Goal: Task Accomplishment & Management: Use online tool/utility

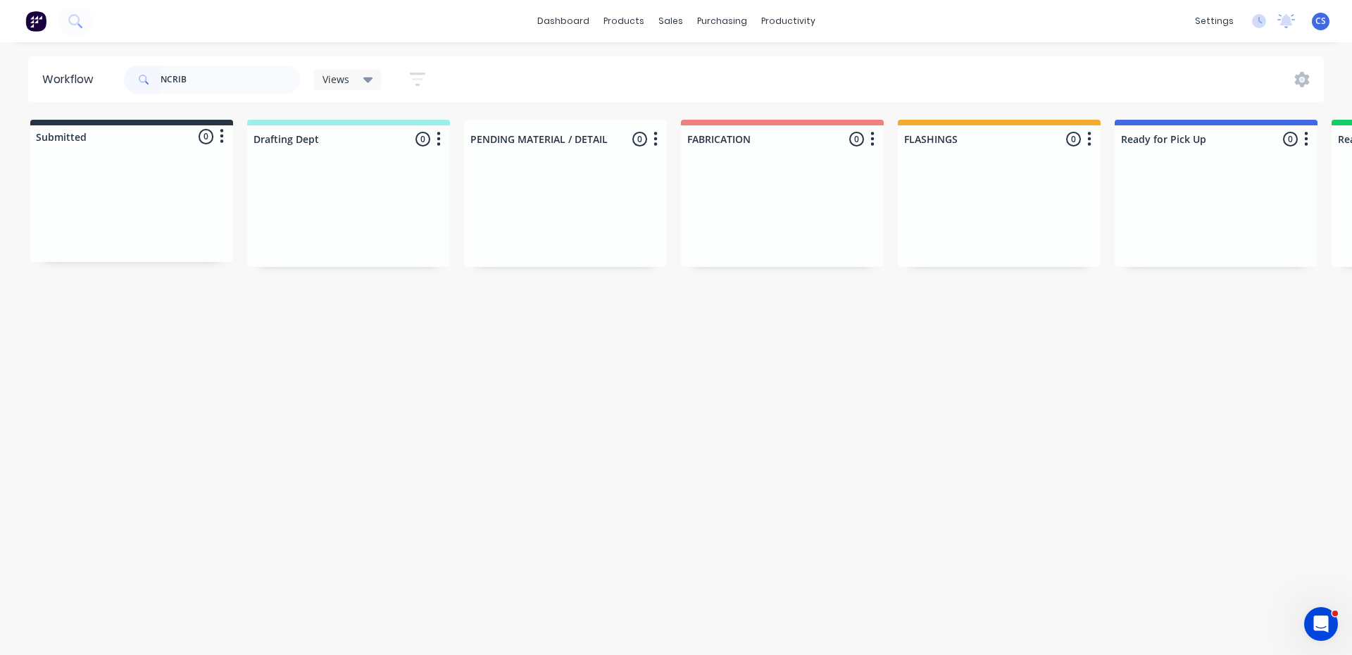
drag, startPoint x: 201, startPoint y: 74, endPoint x: 0, endPoint y: 127, distance: 208.4
click at [0, 120] on div "Workflow NCRIB Views Save new view None (Default) edit Nilesh edit Production e…" at bounding box center [676, 341] width 1352 height 570
drag, startPoint x: 227, startPoint y: 79, endPoint x: 25, endPoint y: 115, distance: 206.0
click at [25, 115] on div "Workflow STEEL LINE Views Save new view None (Default) edit Nilesh edit Product…" at bounding box center [676, 341] width 1352 height 570
type input "STEEL-LINE"
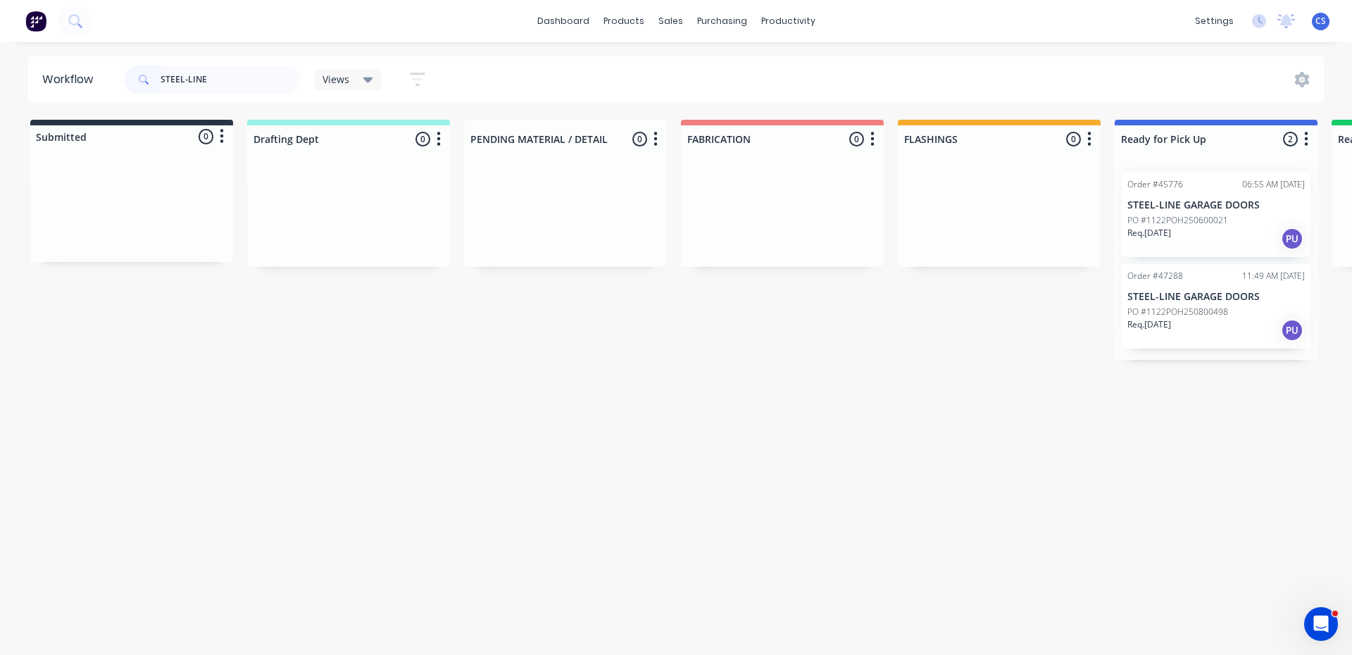
click at [1222, 306] on p "PO #1122POH250800498" at bounding box center [1178, 312] width 101 height 13
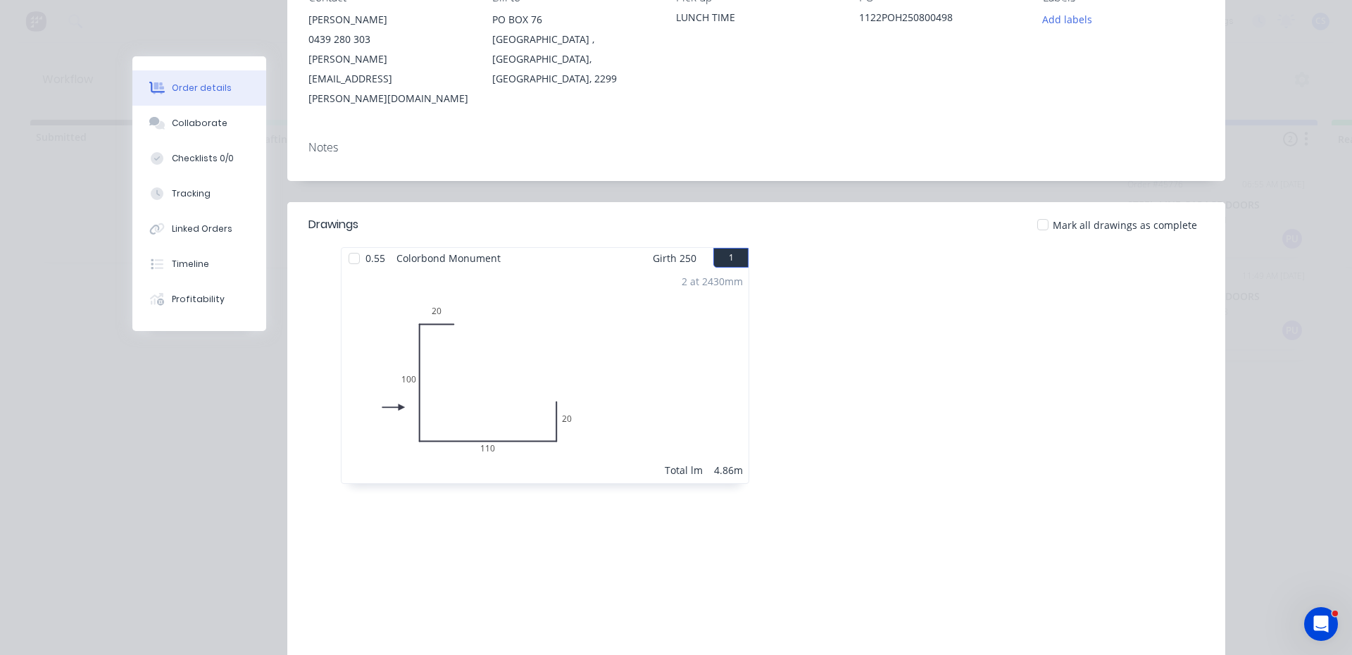
scroll to position [141, 0]
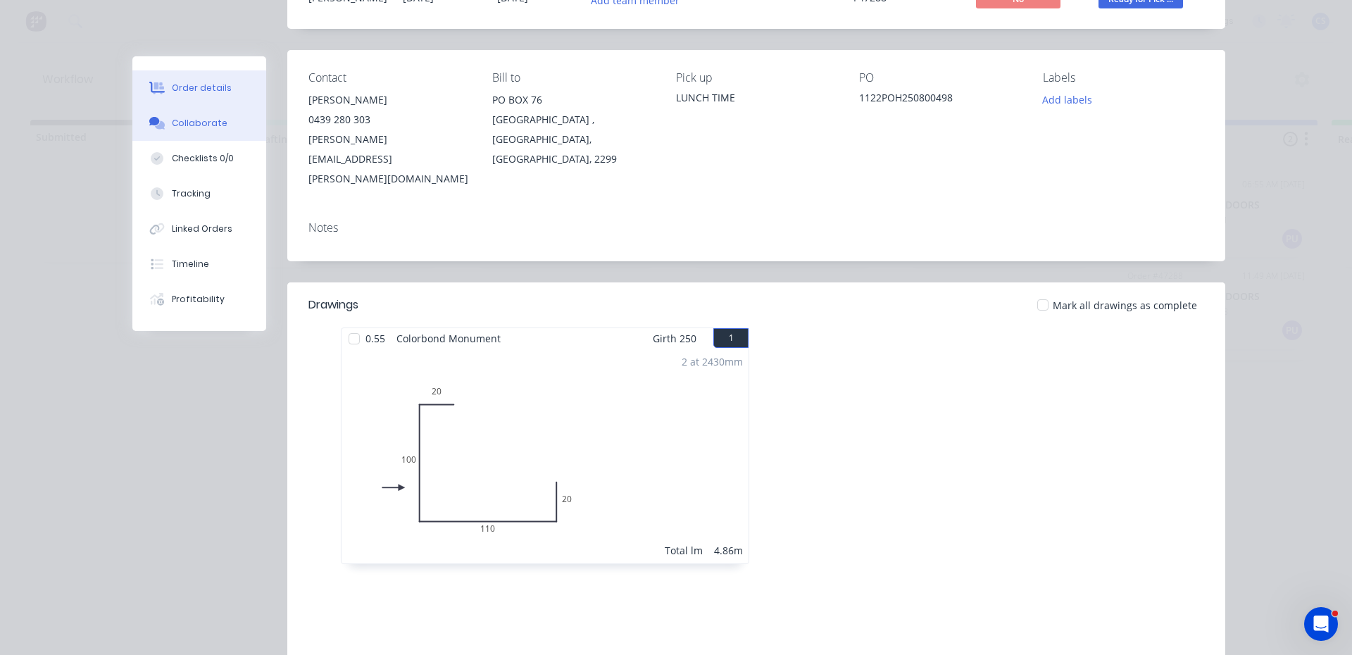
click at [205, 120] on div "Collaborate" at bounding box center [200, 123] width 56 height 13
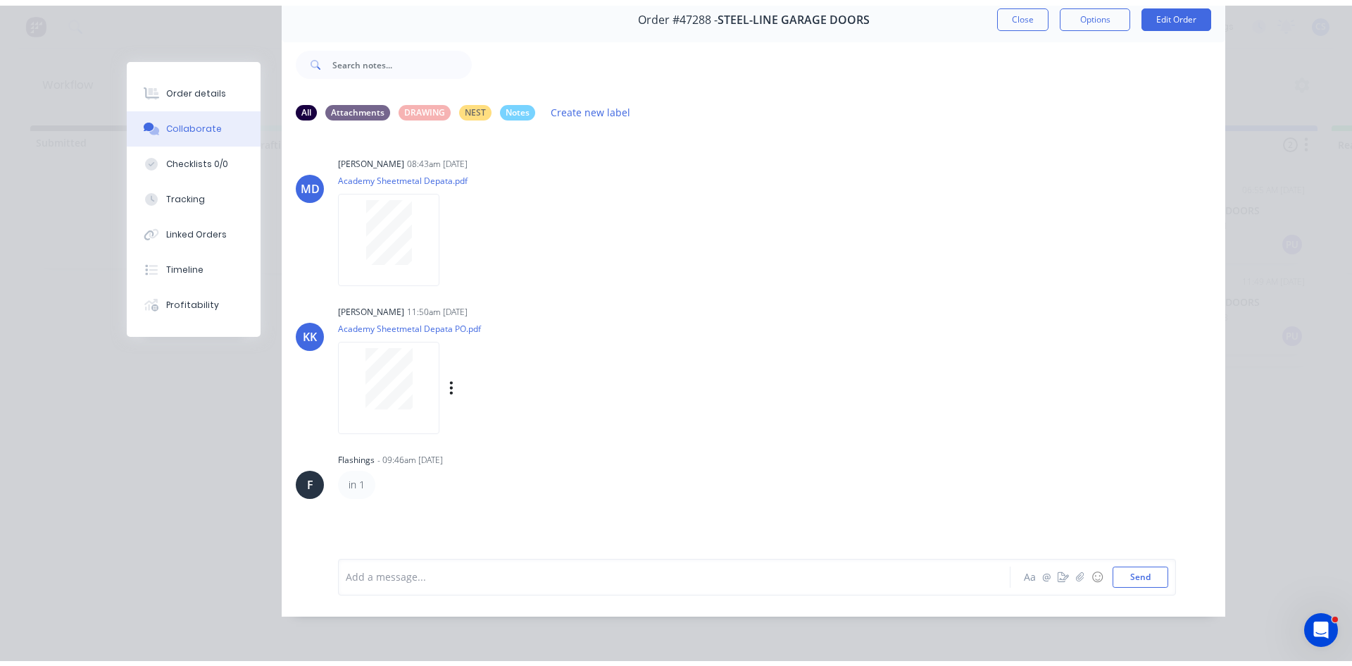
scroll to position [75, 0]
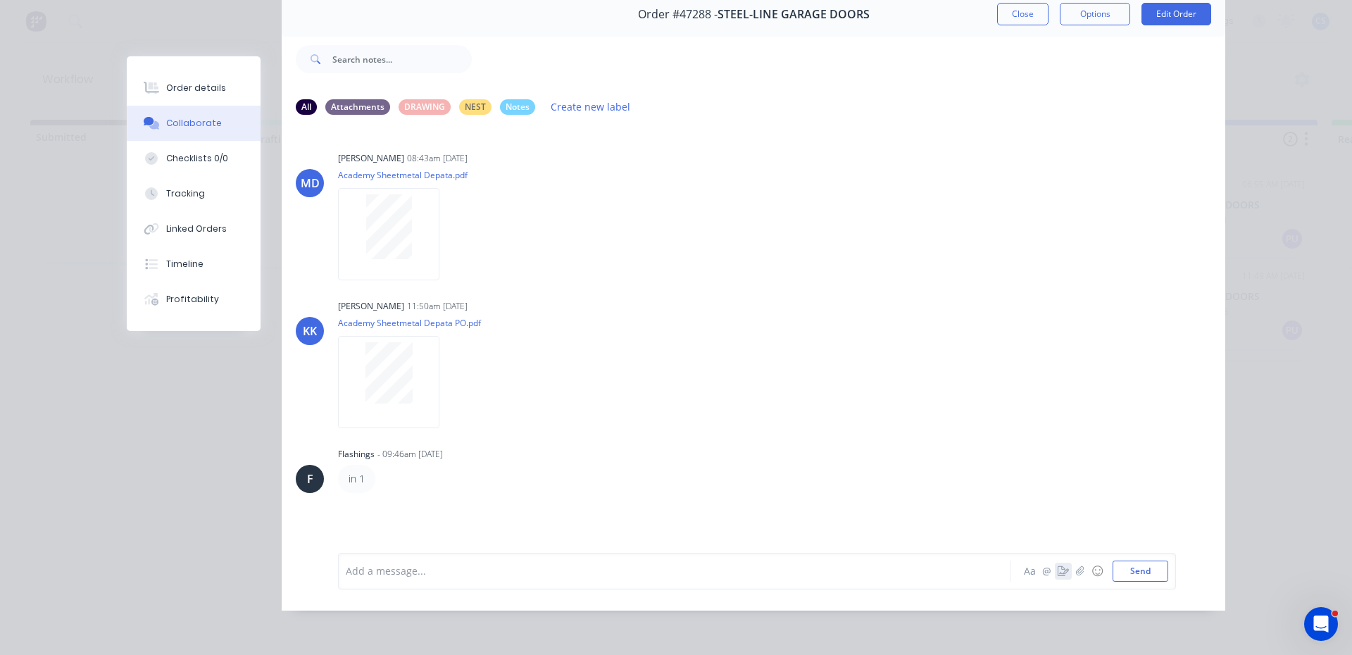
click at [1058, 573] on icon "button" at bounding box center [1063, 571] width 11 height 10
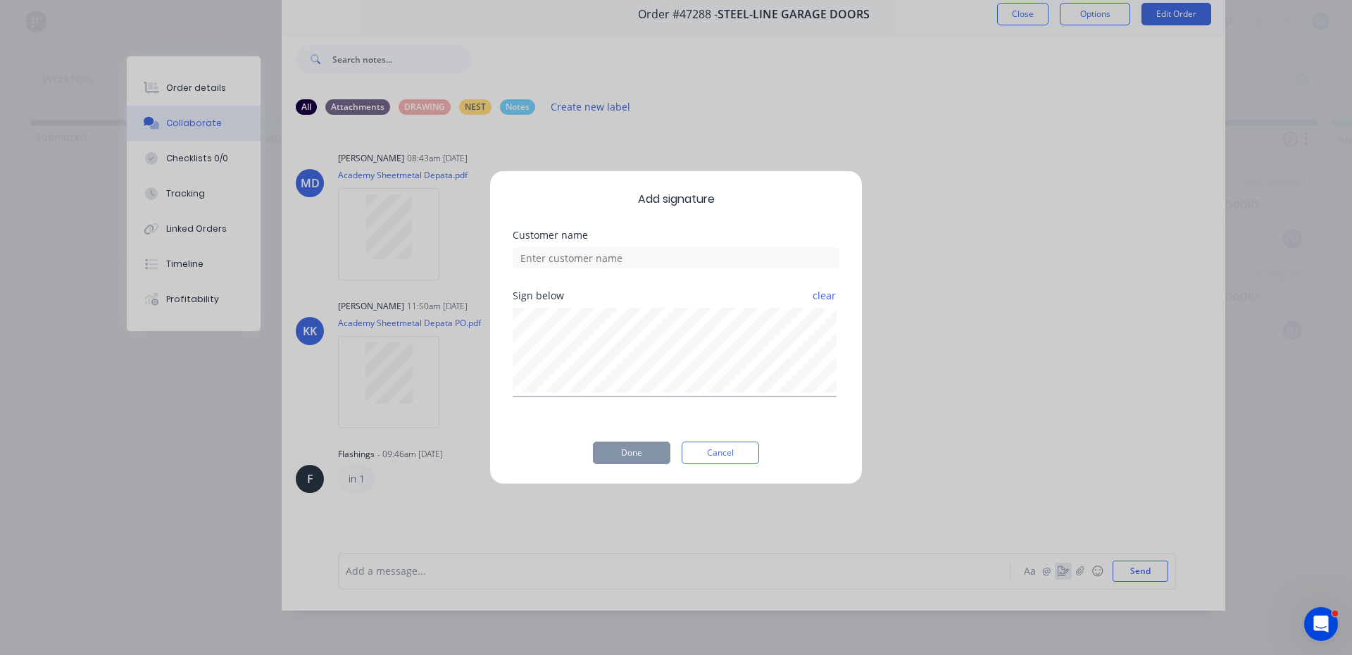
scroll to position [64, 0]
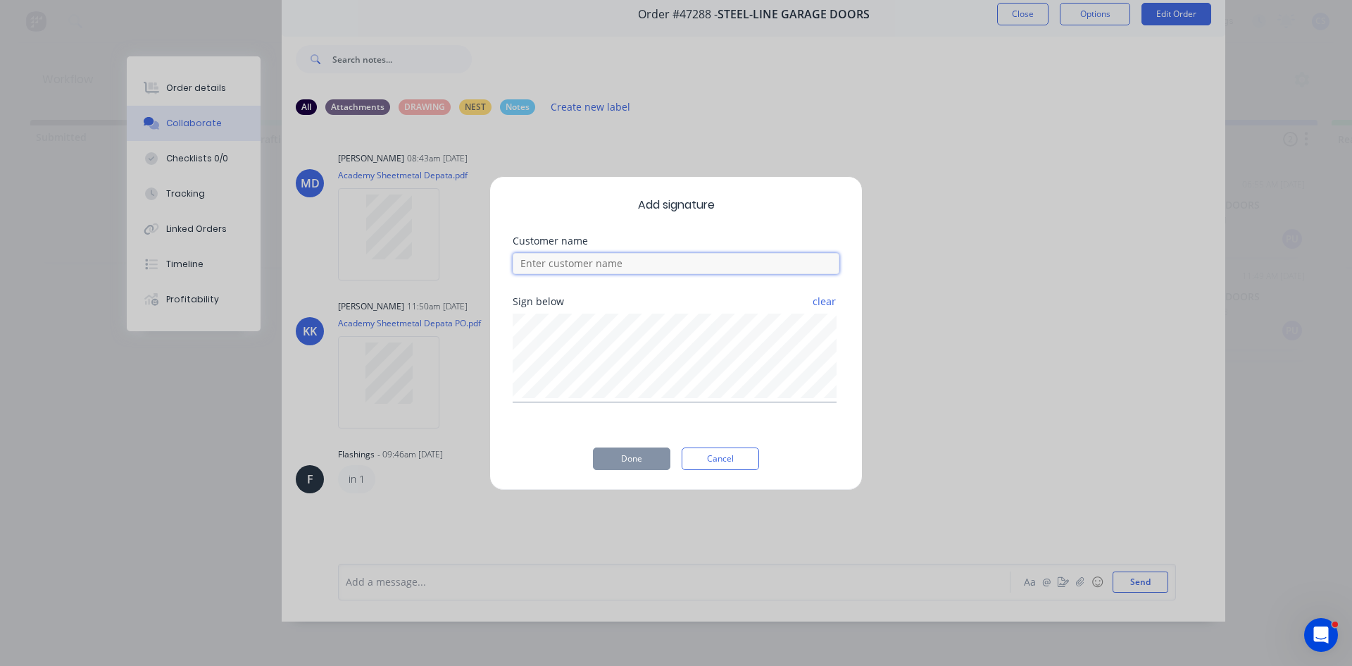
click at [568, 268] on input at bounding box center [676, 263] width 327 height 21
type input "[PERSON_NAME]"
click at [636, 465] on button "Done" at bounding box center [631, 458] width 77 height 23
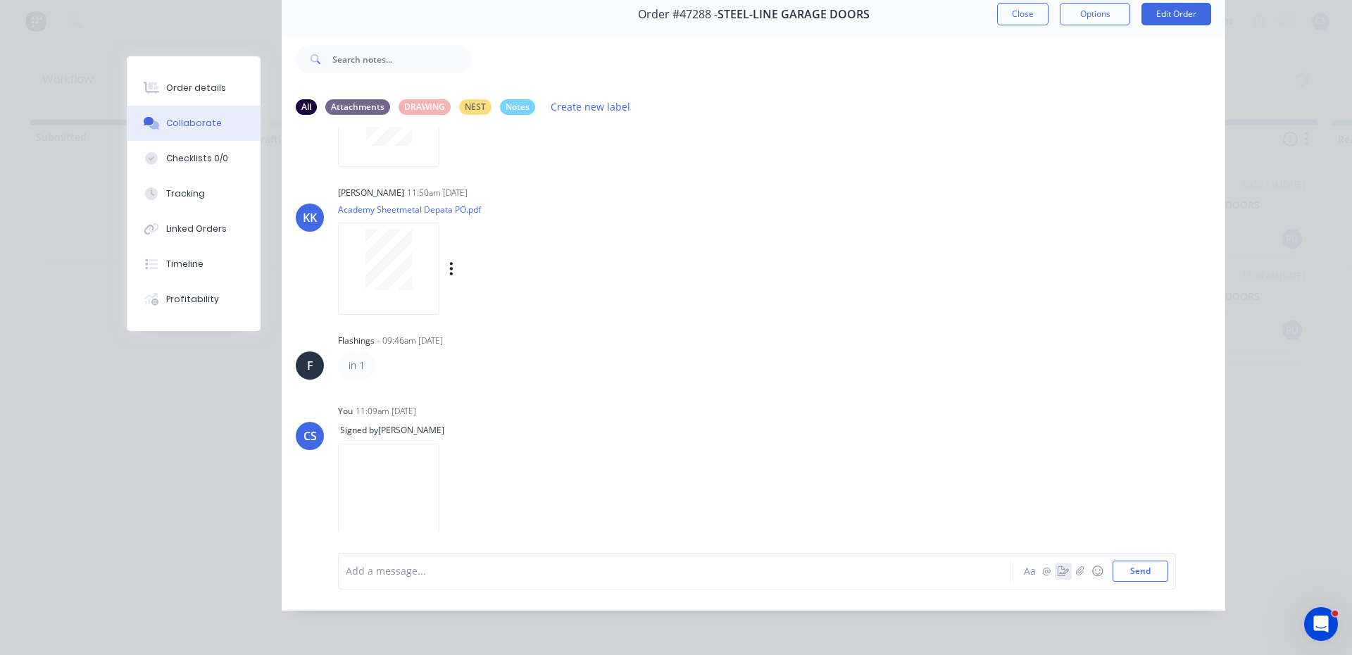
scroll to position [116, 0]
click at [200, 86] on div "Order details" at bounding box center [196, 88] width 60 height 13
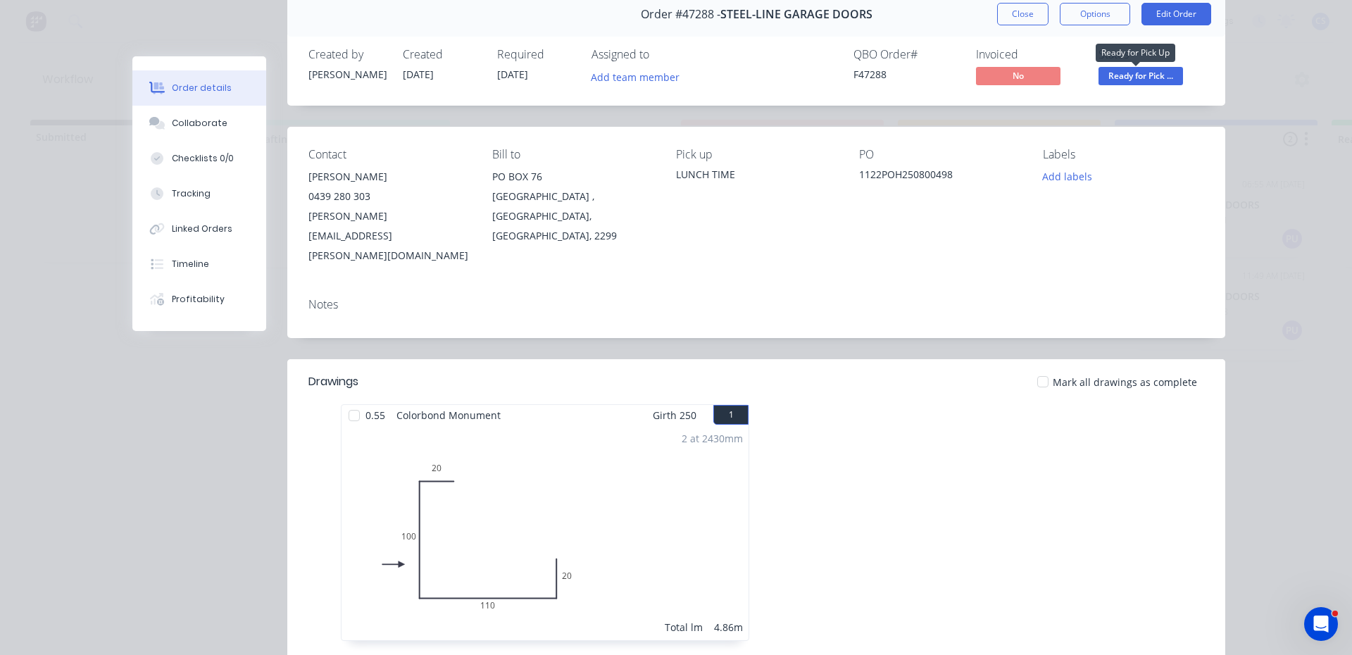
click at [1141, 77] on span "Ready for Pick ..." at bounding box center [1141, 76] width 85 height 18
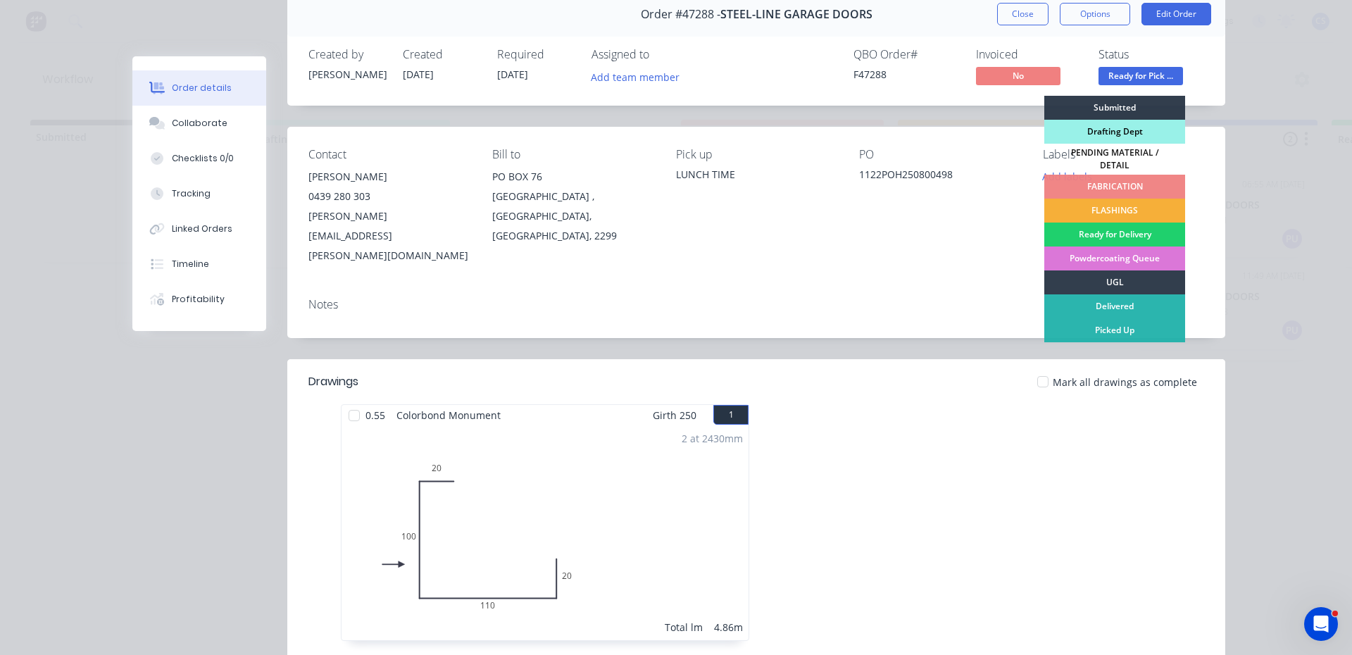
click at [1112, 127] on div "Drafting Dept" at bounding box center [1114, 132] width 141 height 24
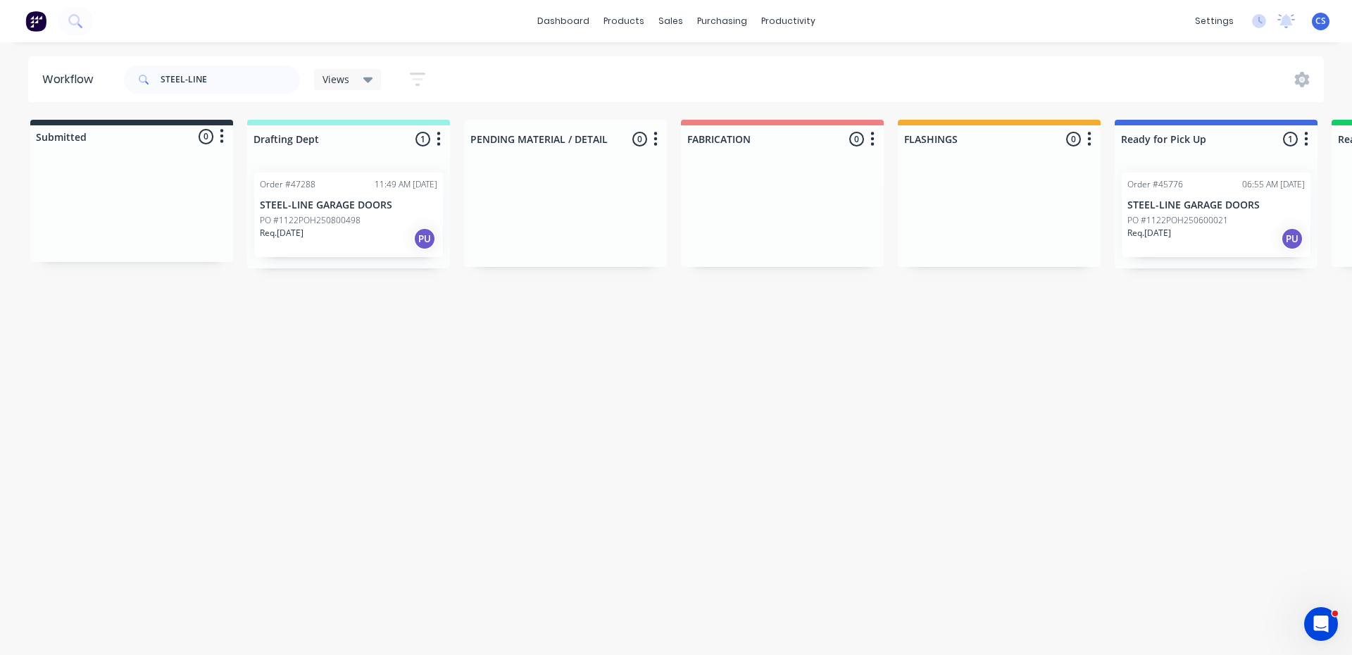
click at [387, 215] on div "PO #1122POH250800498" at bounding box center [348, 220] width 177 height 13
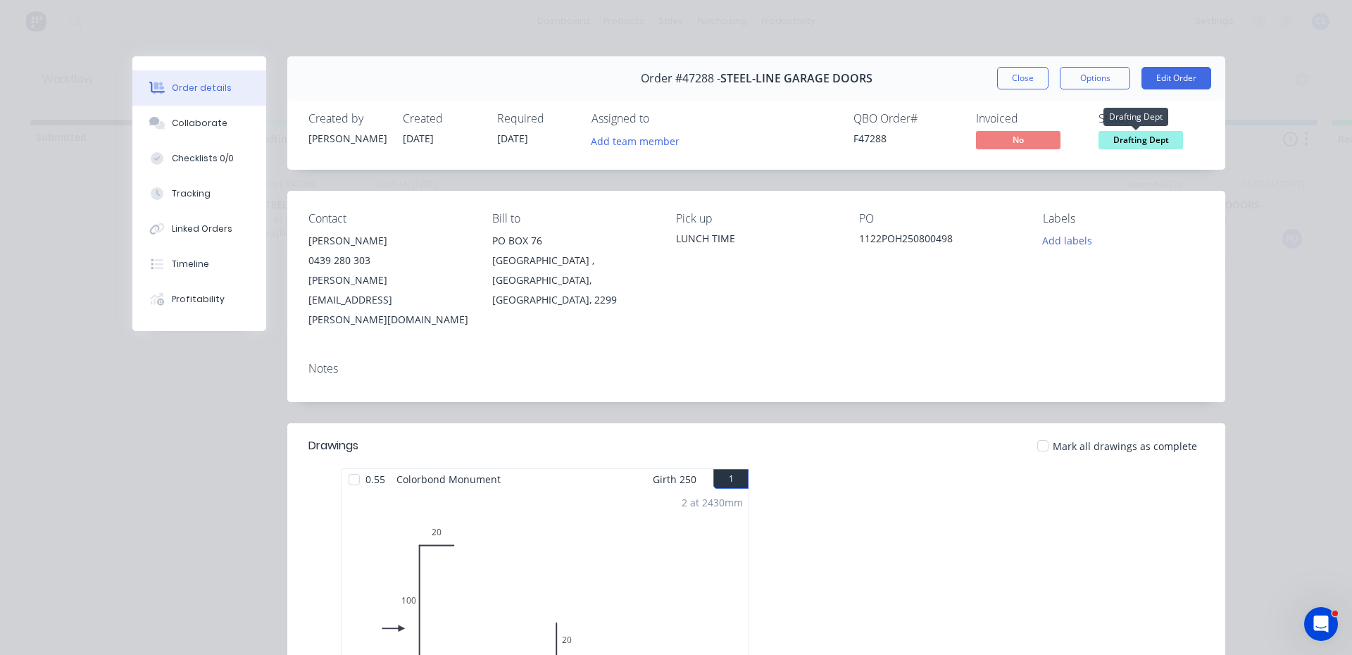
click at [1144, 139] on span "Drafting Dept" at bounding box center [1141, 140] width 85 height 18
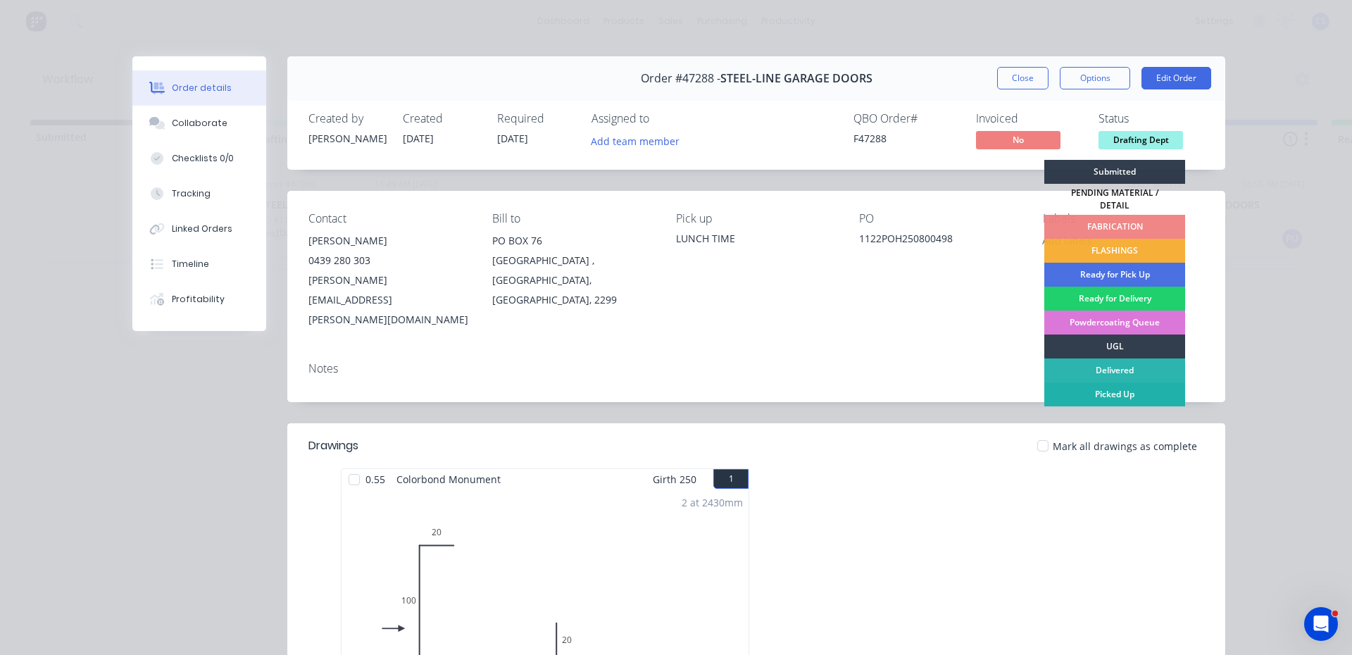
click at [1104, 386] on div "Picked Up" at bounding box center [1114, 394] width 141 height 24
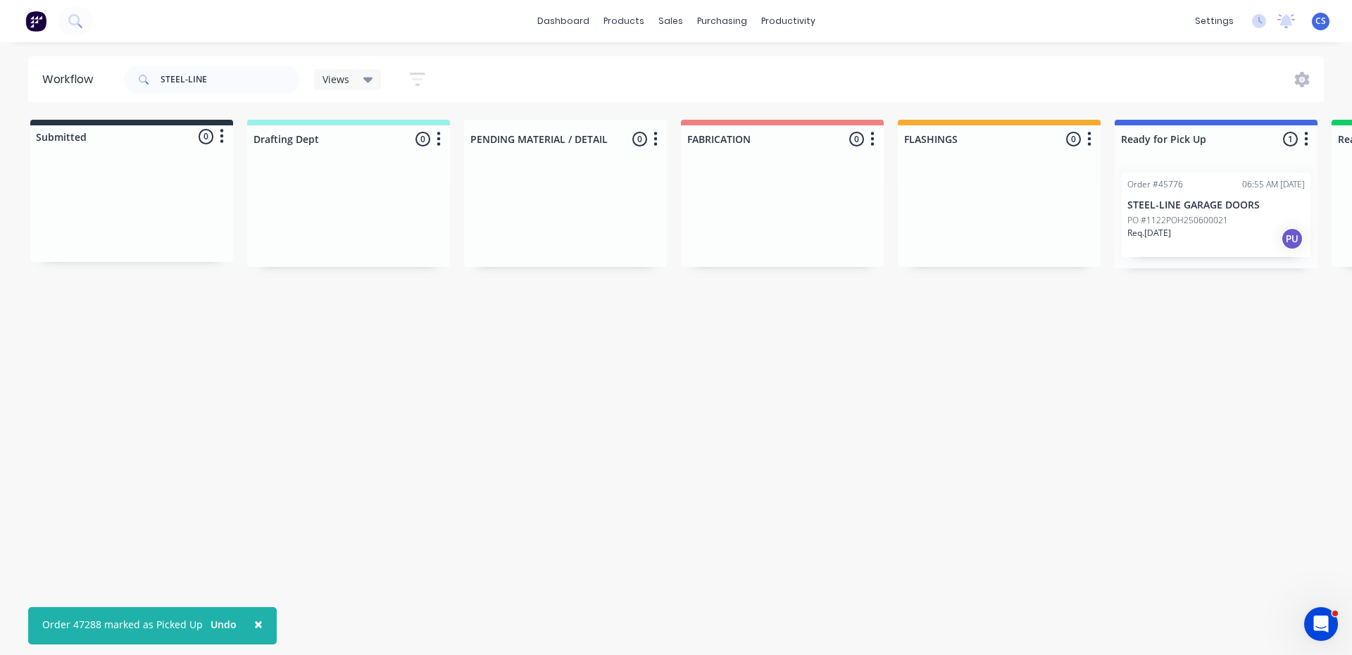
click at [254, 618] on span "×" at bounding box center [258, 624] width 8 height 20
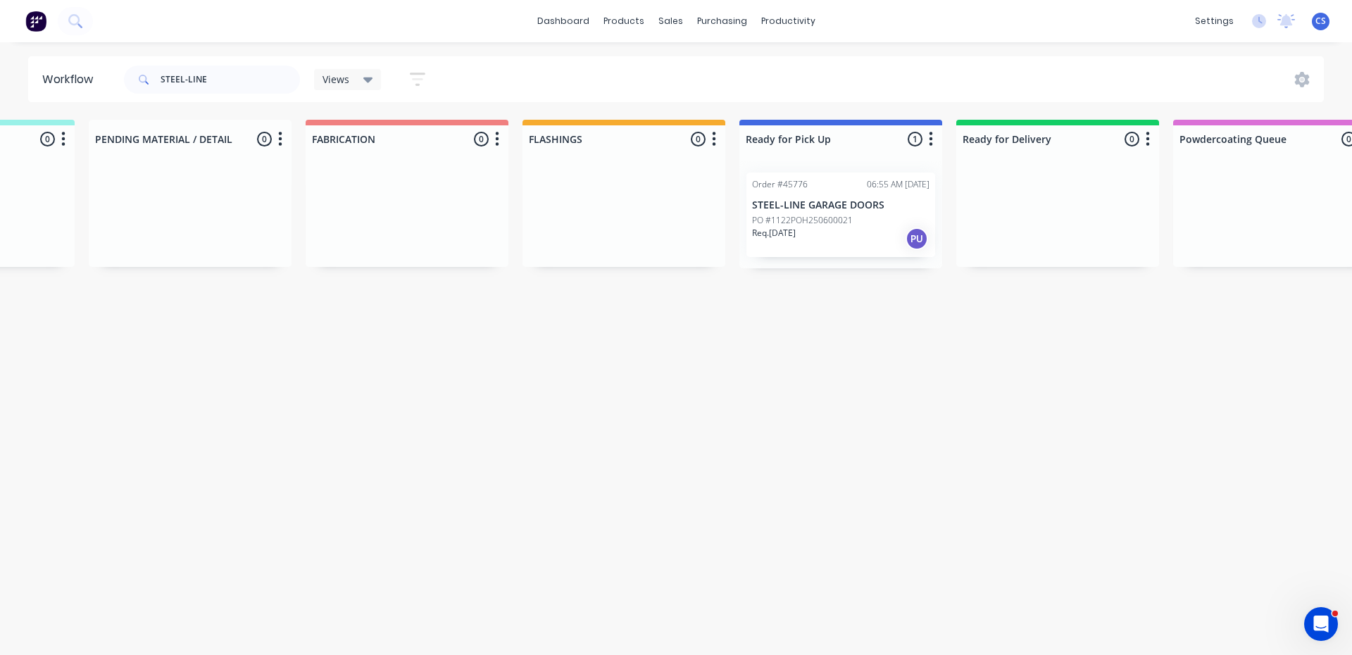
scroll to position [0, 631]
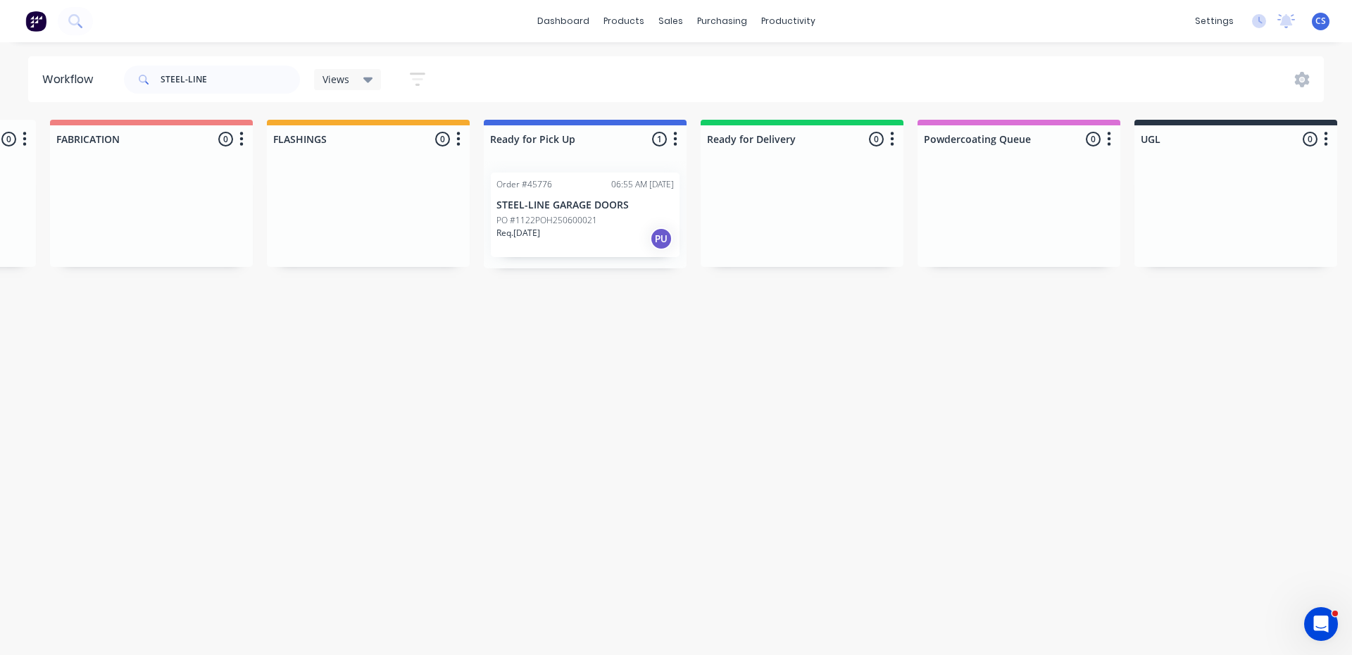
click at [596, 401] on div "Workflow STEEL-LINE Views Save new view None (Default) edit Nilesh edit Product…" at bounding box center [45, 341] width 1352 height 570
drag, startPoint x: 213, startPoint y: 76, endPoint x: 19, endPoint y: 31, distance: 198.9
click at [19, 31] on div "dashboard products sales purchasing productivity dashboard products Product Cat…" at bounding box center [45, 285] width 1352 height 570
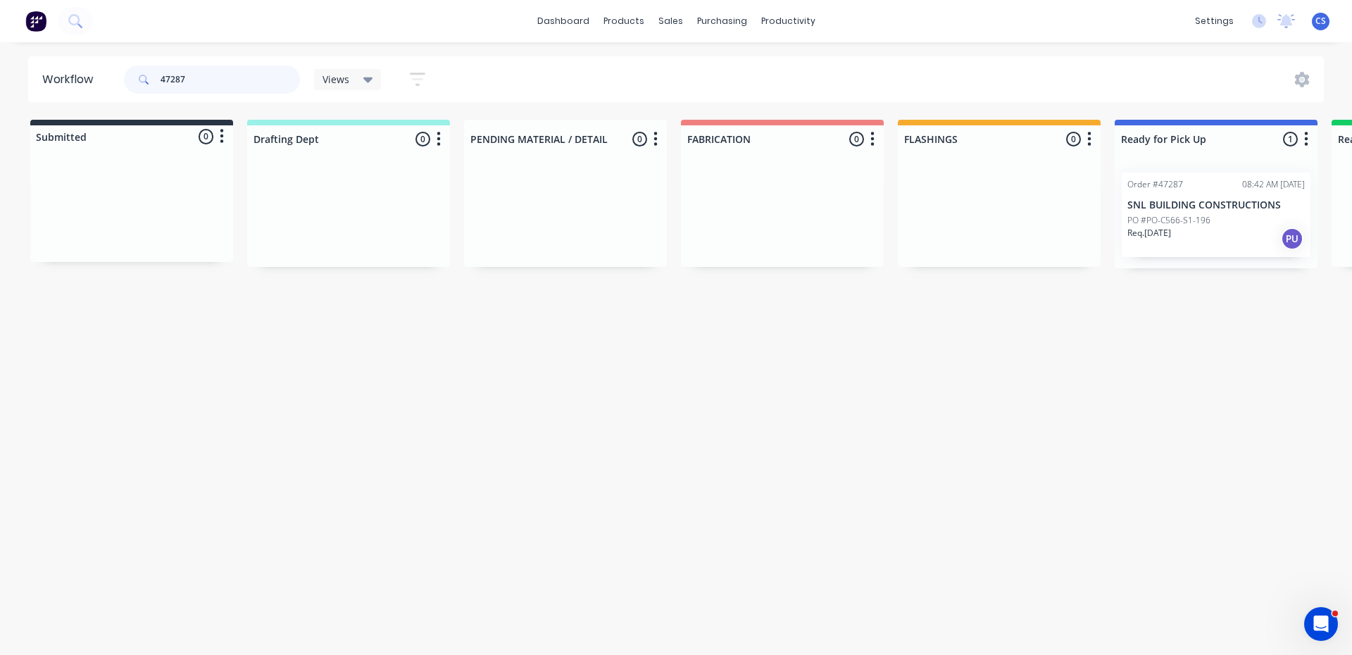
type input "47287"
click at [1209, 224] on p "PO #PO-C566-S1-196" at bounding box center [1169, 220] width 83 height 13
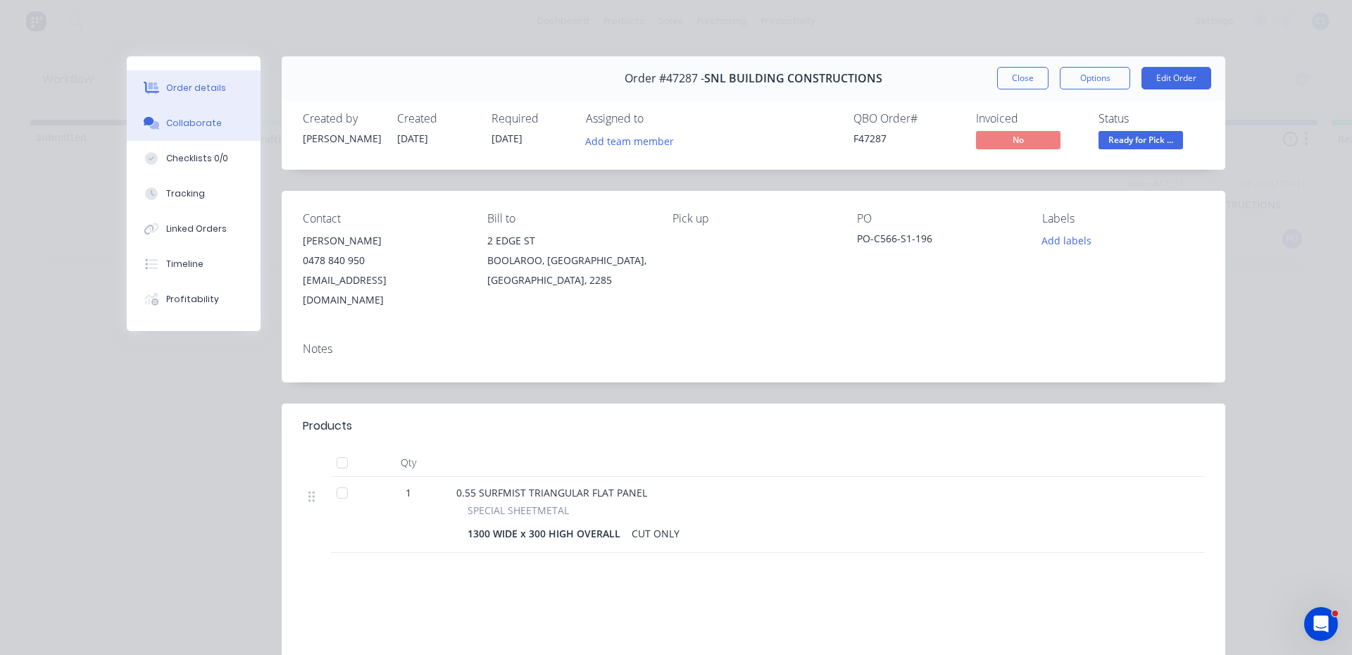
click at [178, 124] on div "Collaborate" at bounding box center [194, 123] width 56 height 13
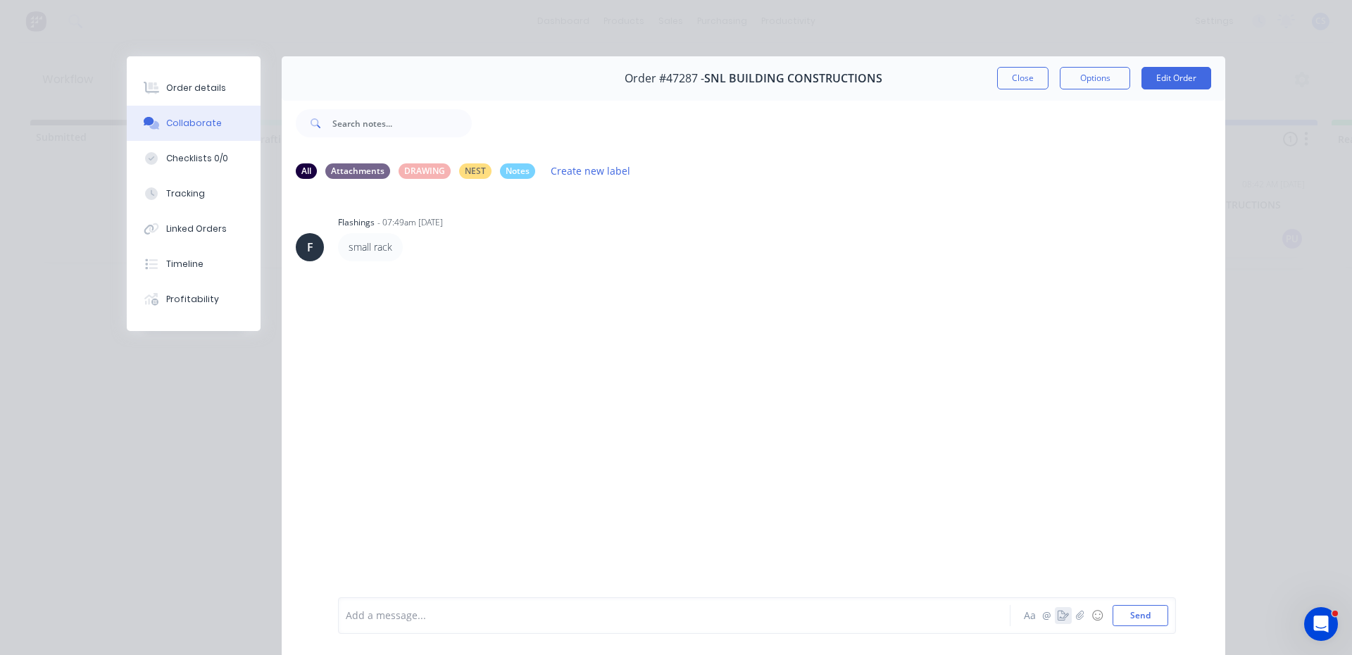
click at [1058, 618] on icon "button" at bounding box center [1063, 616] width 11 height 10
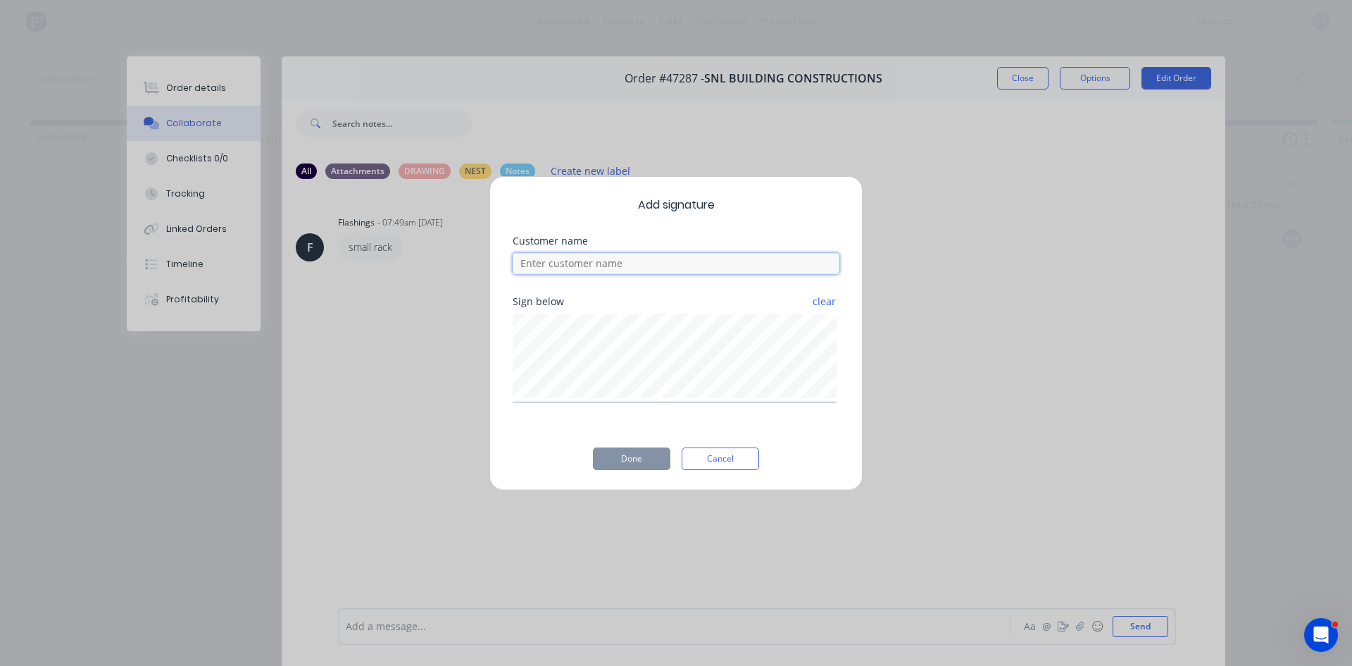
click at [580, 272] on input at bounding box center [676, 263] width 327 height 21
type input "[PERSON_NAME]"
click at [654, 455] on button "Done" at bounding box center [631, 458] width 77 height 23
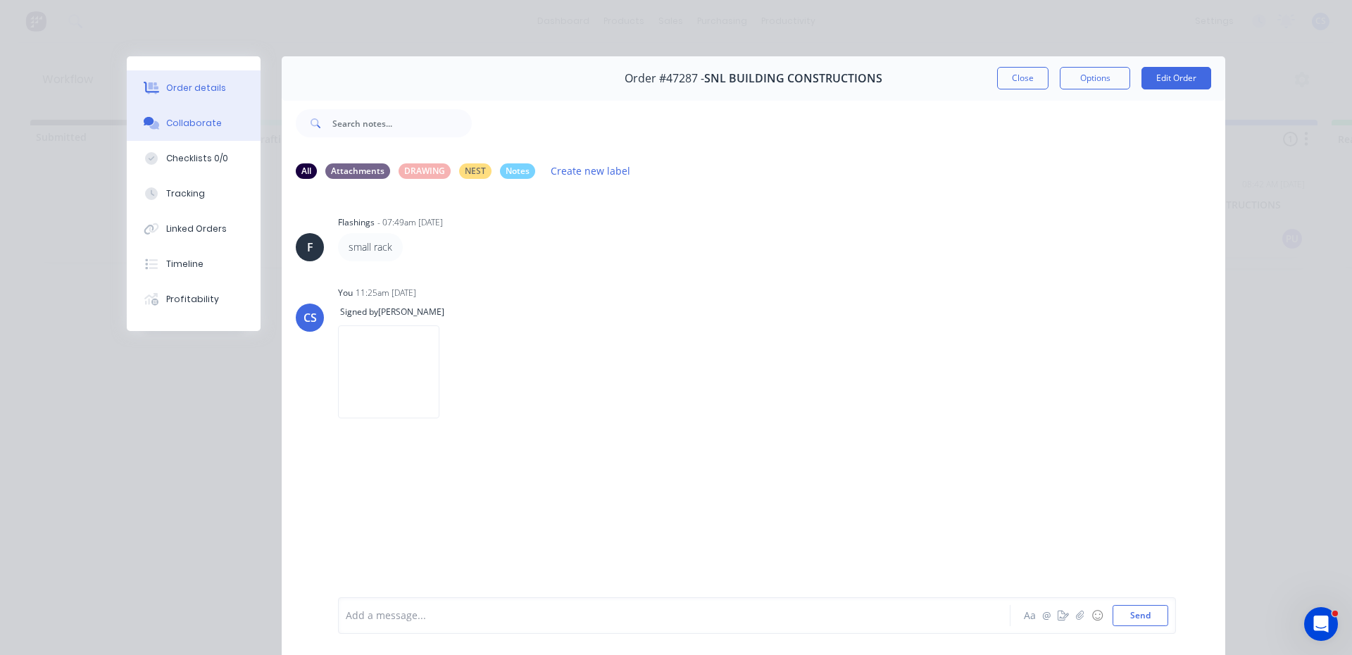
click at [191, 94] on div "Order details" at bounding box center [196, 88] width 60 height 13
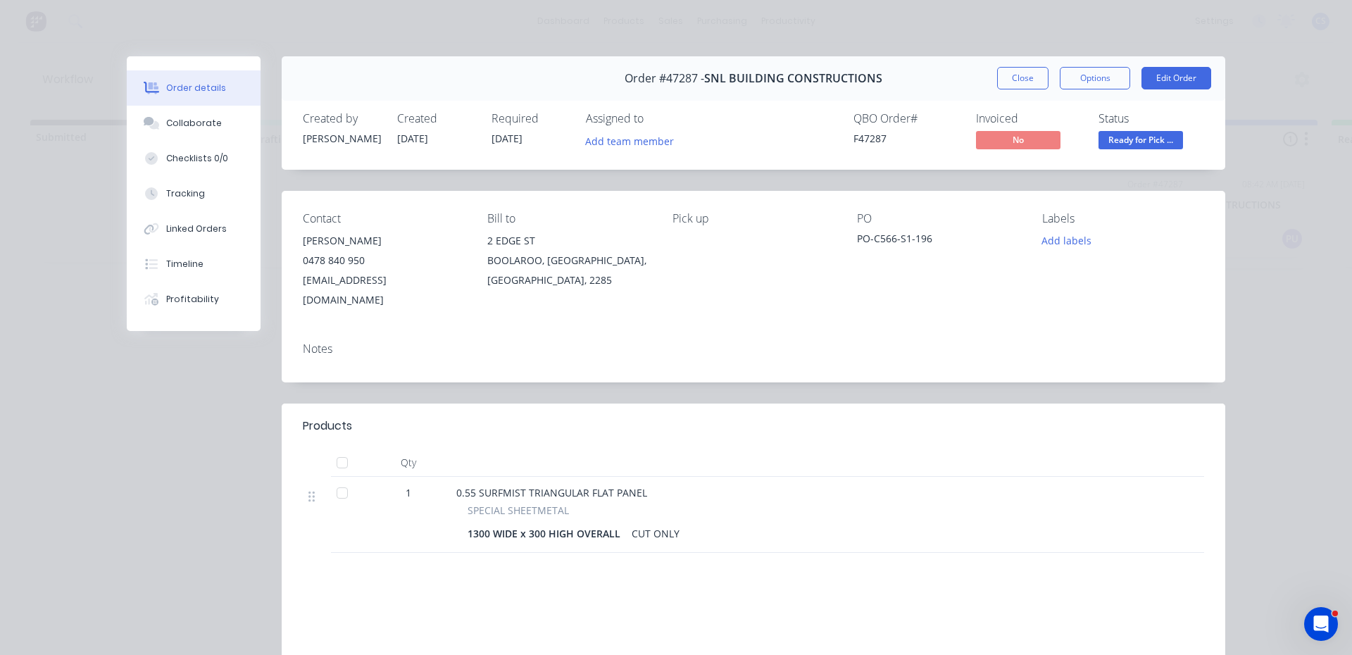
click at [1116, 143] on span "Ready for Pick ..." at bounding box center [1141, 140] width 85 height 18
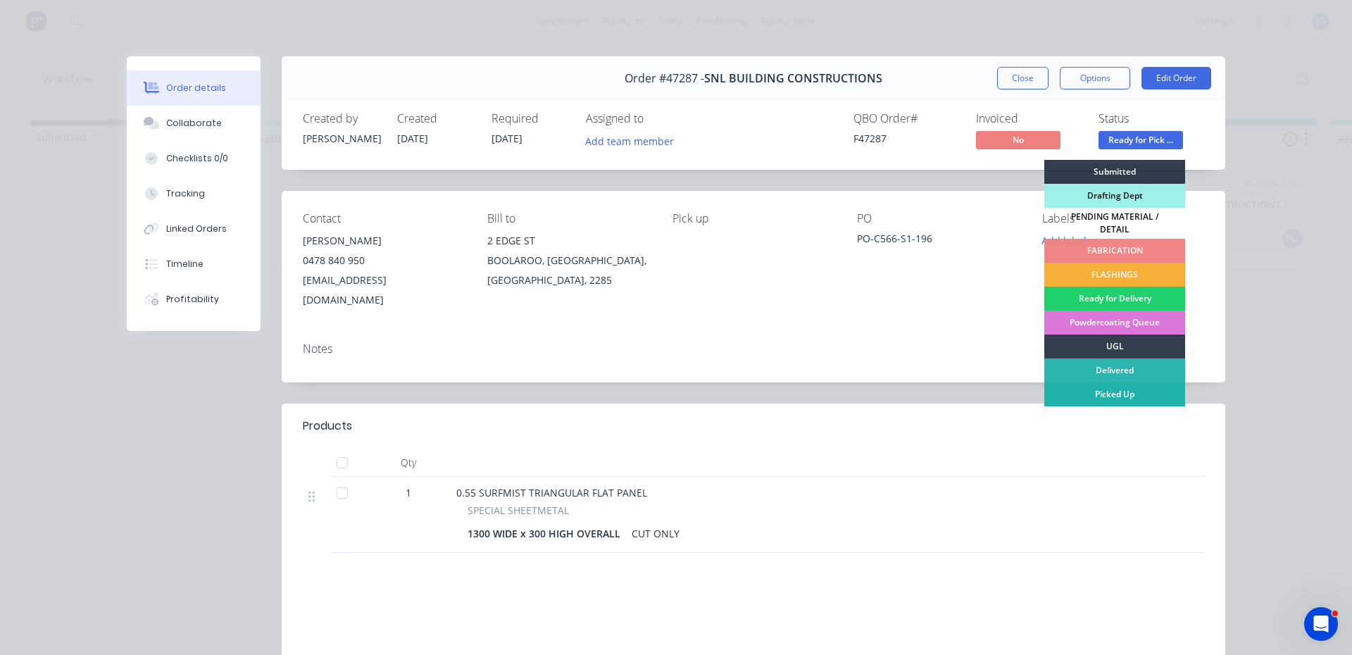
click at [1107, 389] on div "Picked Up" at bounding box center [1114, 394] width 141 height 24
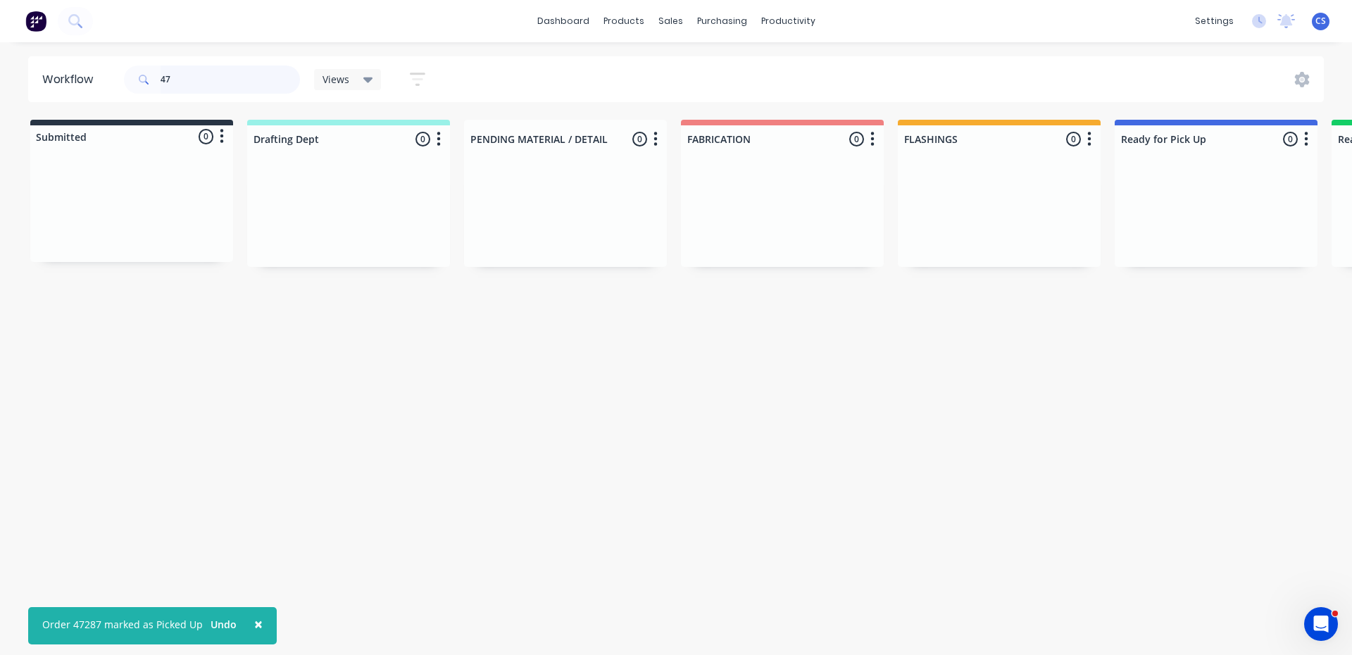
type input "4"
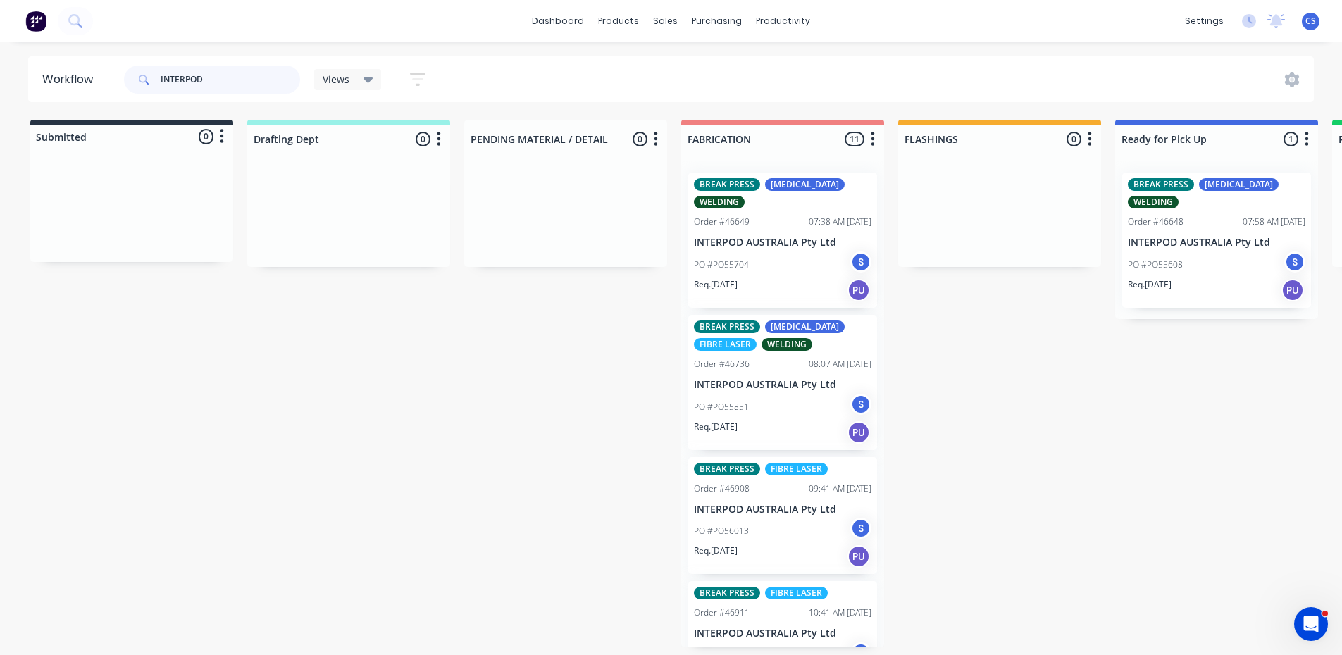
type input "INTERPOD"
click at [1137, 232] on div "BREAK PRESS [MEDICAL_DATA] WELDING Order #46648 07:58 AM [DATE] INTERPOD AUSTRA…" at bounding box center [1216, 240] width 189 height 135
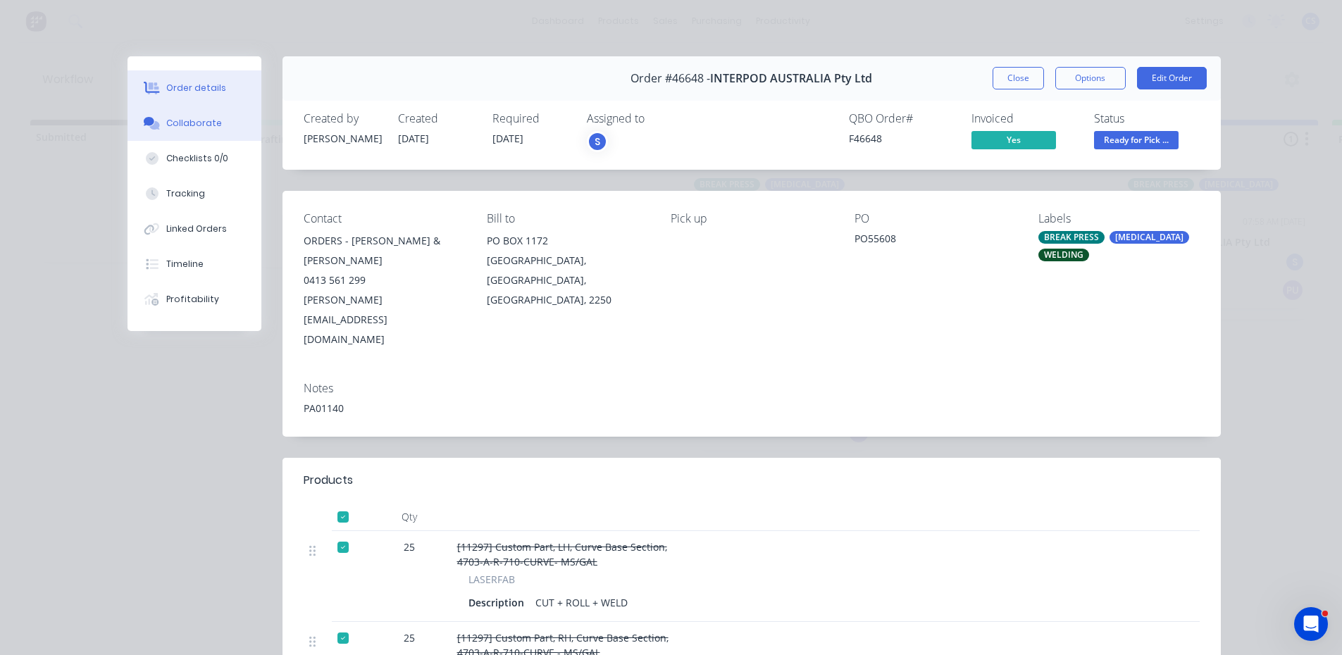
click at [187, 125] on div "Collaborate" at bounding box center [194, 123] width 56 height 13
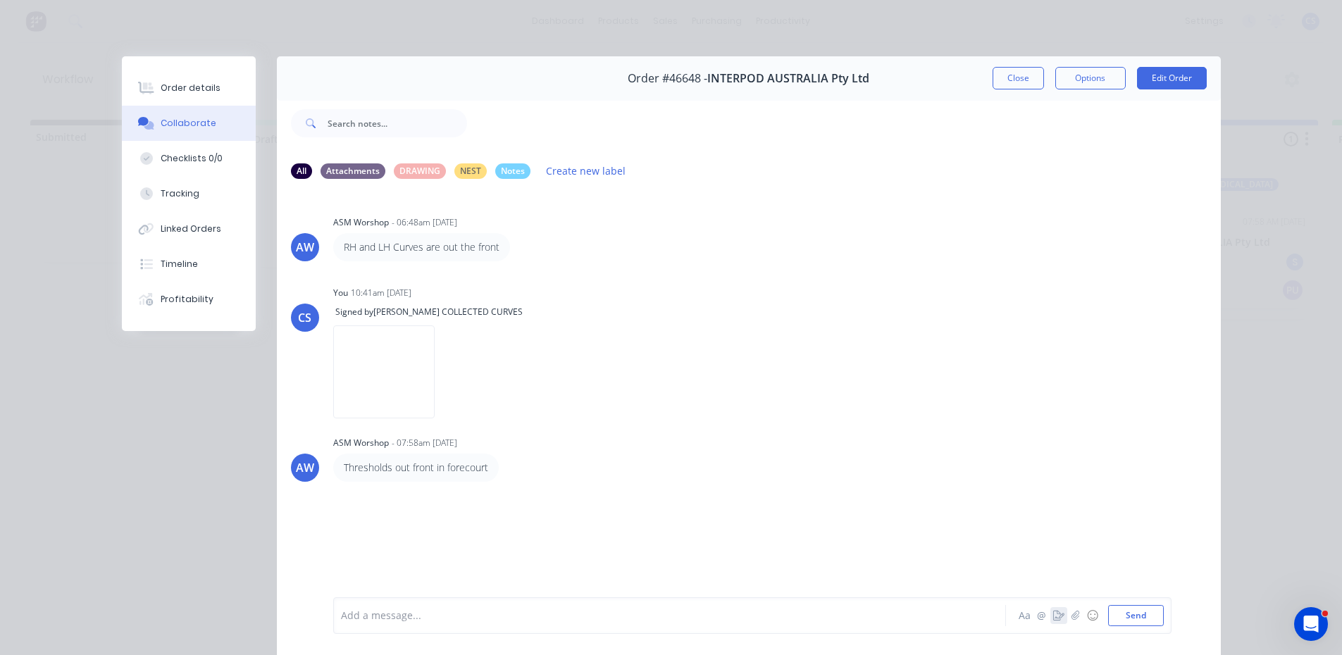
click at [1055, 611] on icon "button" at bounding box center [1058, 616] width 11 height 10
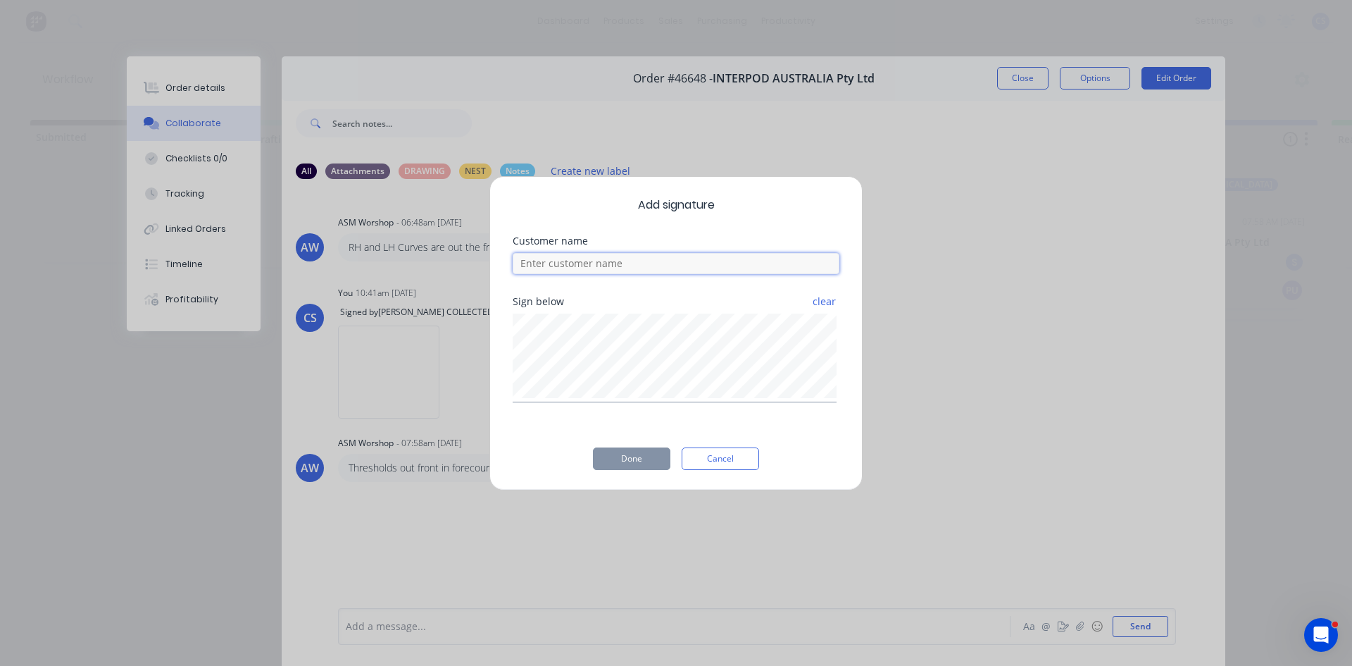
click at [661, 268] on input at bounding box center [676, 263] width 327 height 21
type input "[PERSON_NAME]"
click at [634, 459] on button "Done" at bounding box center [631, 458] width 77 height 23
